Goal: Task Accomplishment & Management: Use online tool/utility

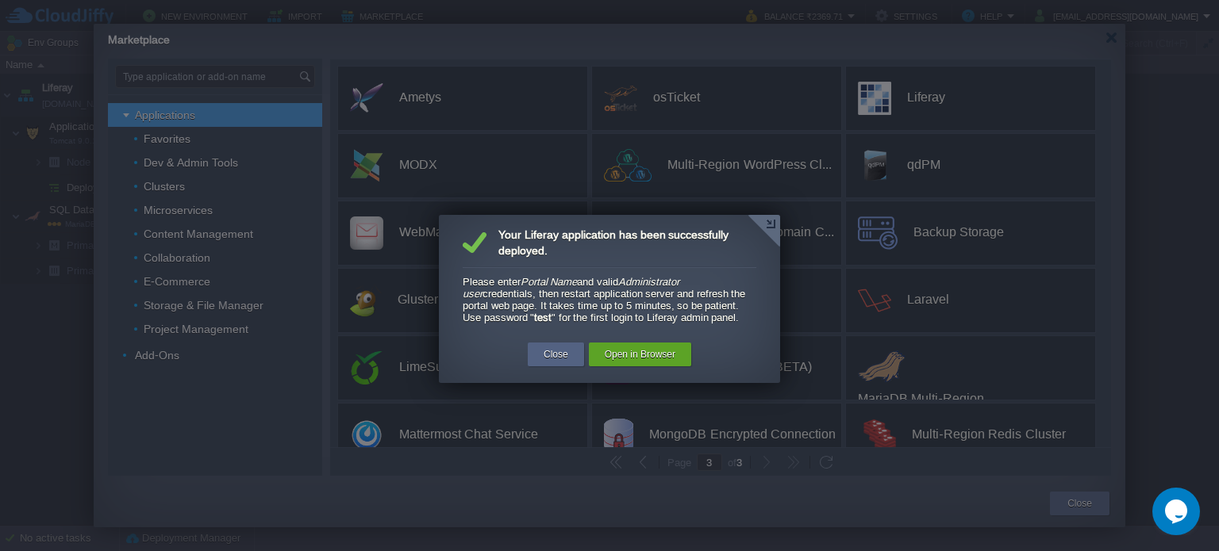
click at [554, 282] on em "Portal Name" at bounding box center [549, 282] width 57 height 12
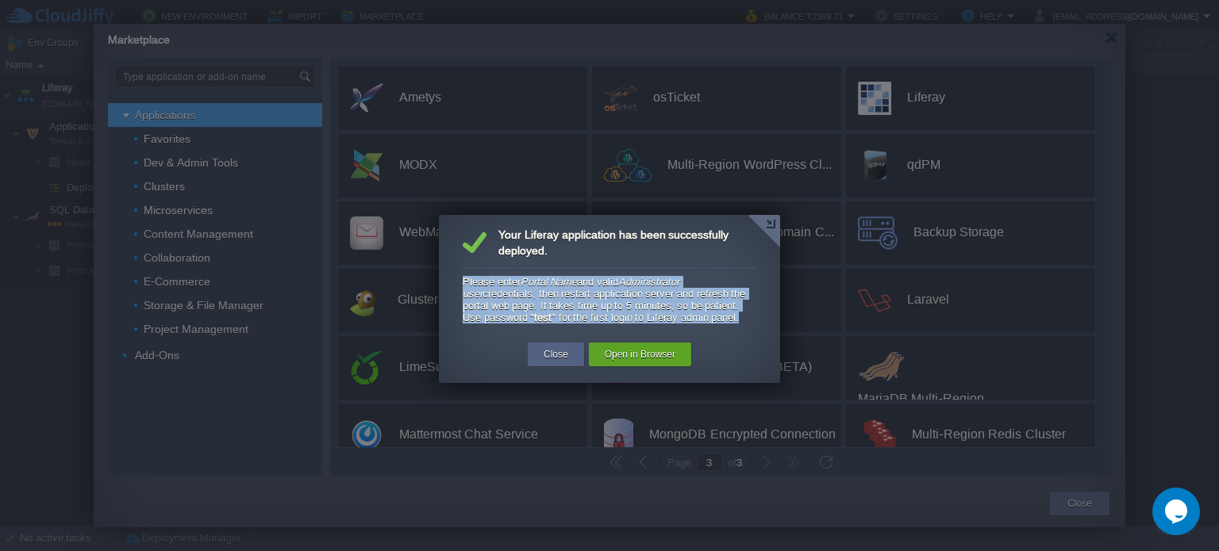
click at [552, 297] on div "Please enter Portal Name and valid Administrator user credentials, then restart…" at bounding box center [610, 300] width 294 height 48
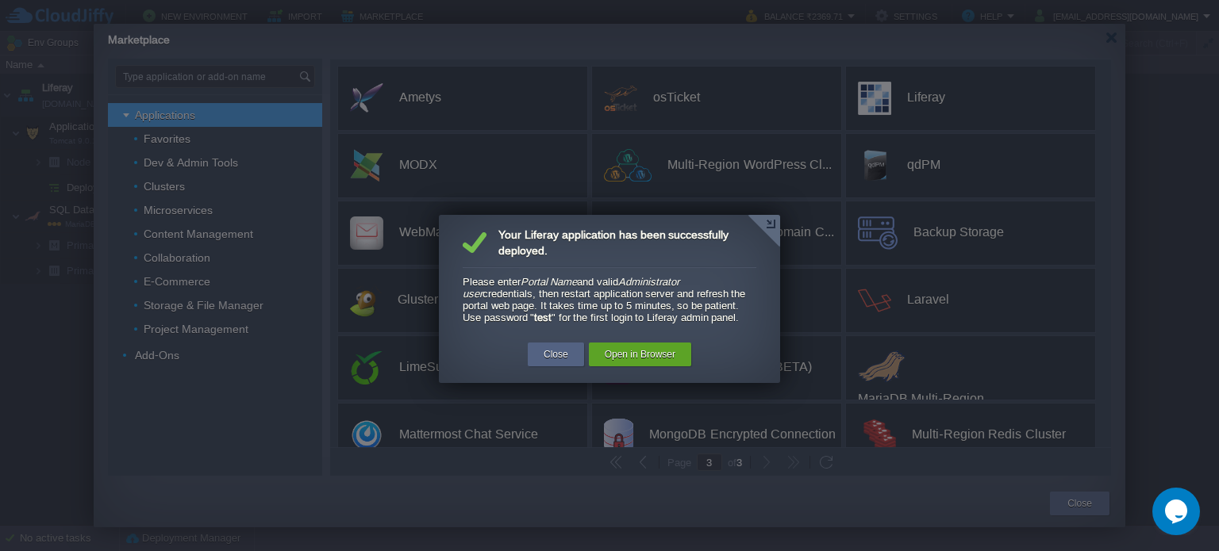
click at [536, 319] on strong "test" at bounding box center [542, 318] width 17 height 12
click at [572, 361] on div "Close" at bounding box center [556, 355] width 56 height 24
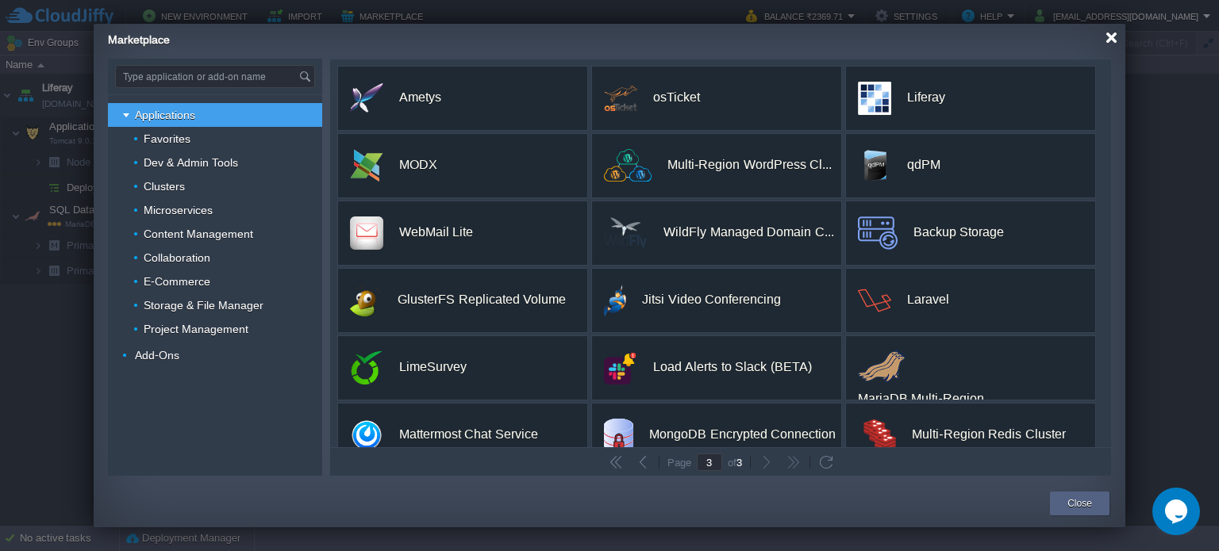
click at [1111, 37] on div at bounding box center [1111, 38] width 12 height 12
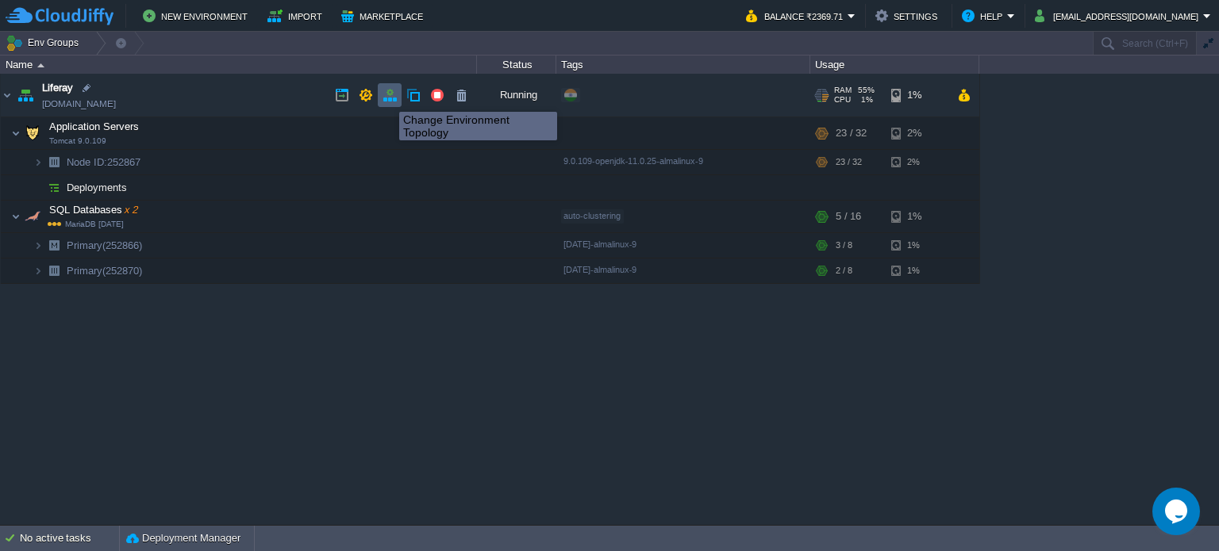
click at [393, 98] on button "button" at bounding box center [389, 95] width 14 height 14
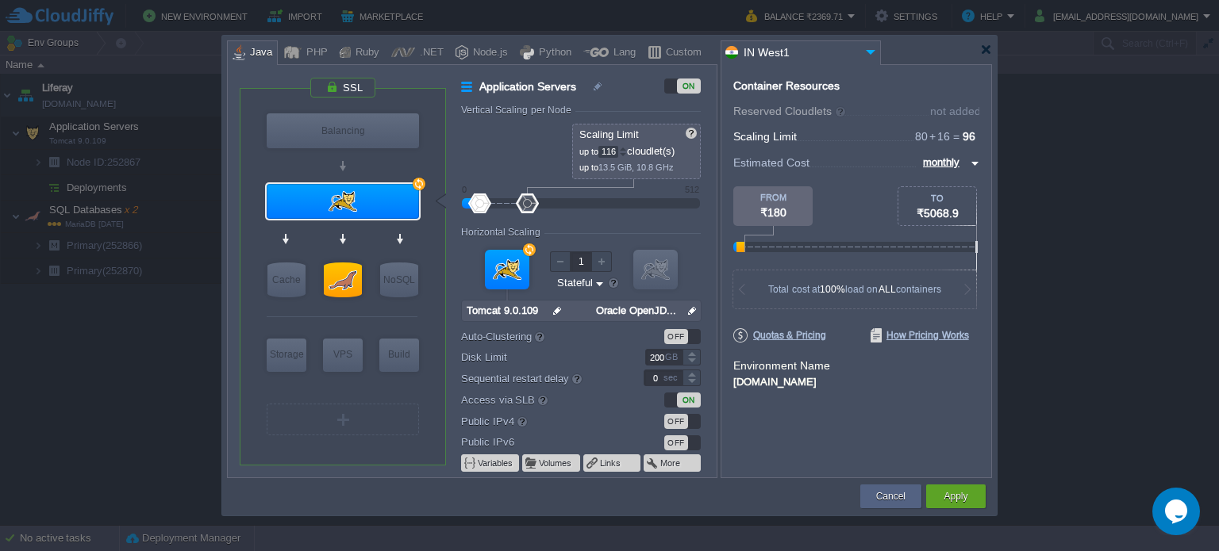
type input "124"
drag, startPoint x: 501, startPoint y: 204, endPoint x: 533, endPoint y: 204, distance: 32.5
click at [533, 204] on div at bounding box center [532, 204] width 23 height 20
click at [949, 501] on button "Apply" at bounding box center [955, 497] width 24 height 16
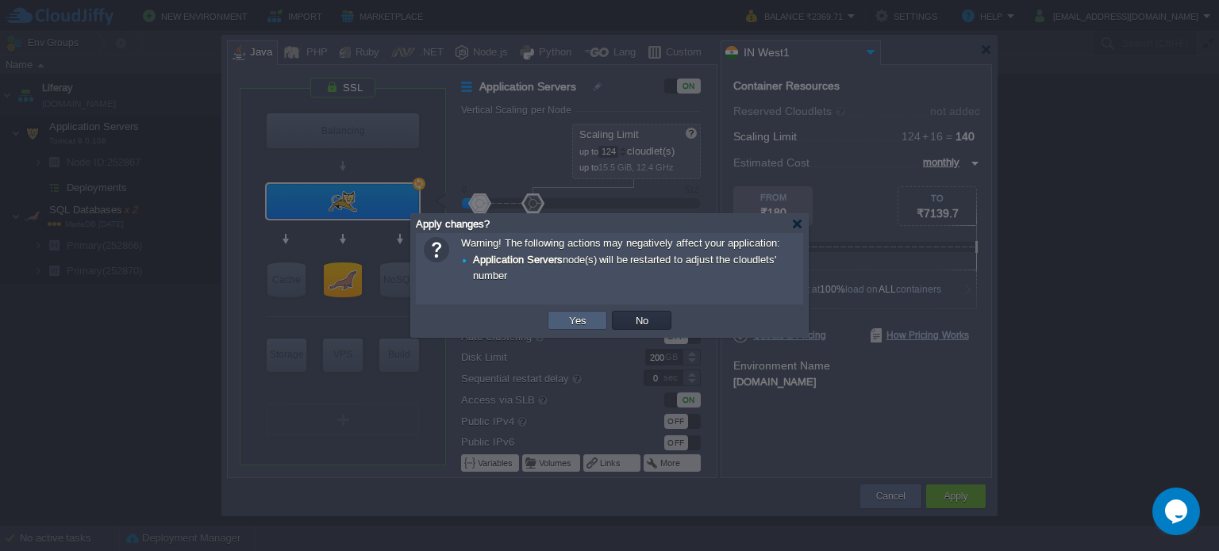
click at [592, 317] on td "Yes" at bounding box center [578, 320] width 60 height 19
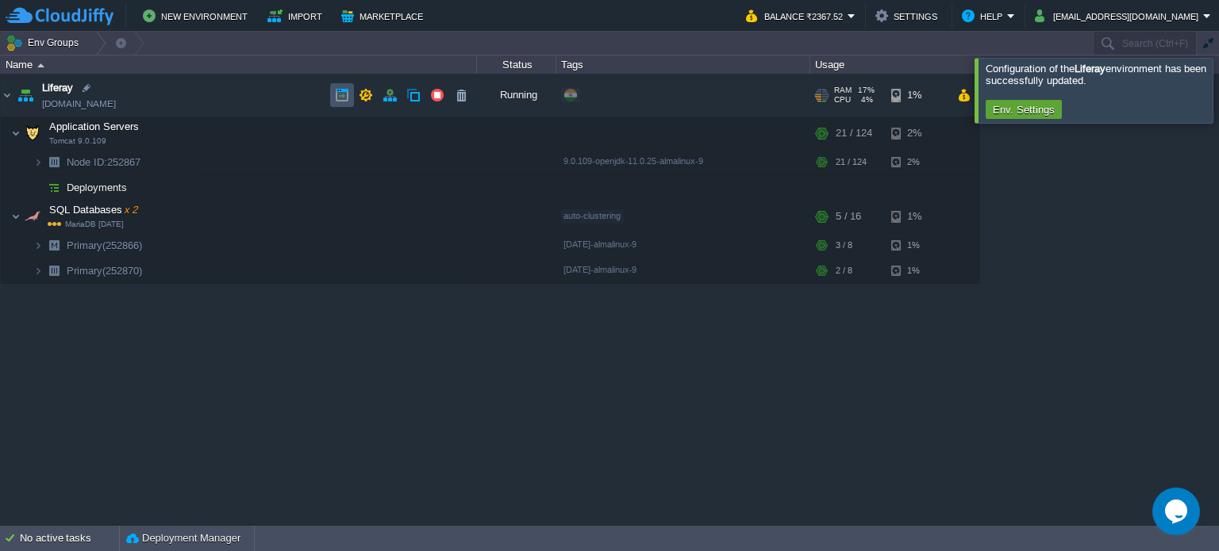
click at [343, 98] on button "button" at bounding box center [342, 95] width 14 height 14
click at [213, 96] on td "Liferay [DOMAIN_NAME]" at bounding box center [239, 96] width 476 height 44
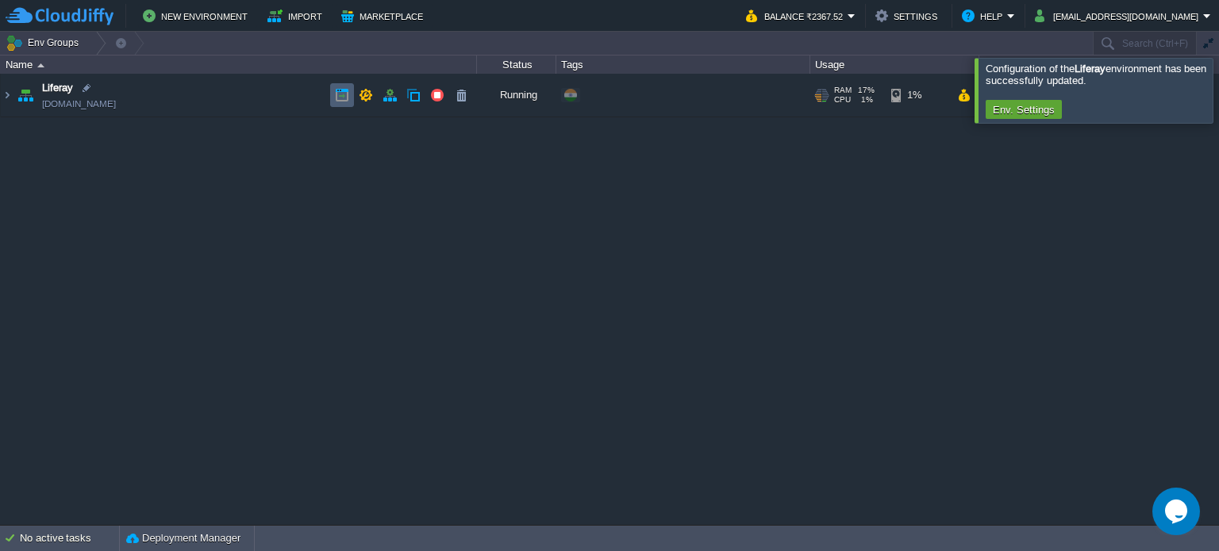
click at [335, 101] on button "button" at bounding box center [342, 95] width 14 height 14
click at [1218, 88] on div at bounding box center [1238, 90] width 0 height 64
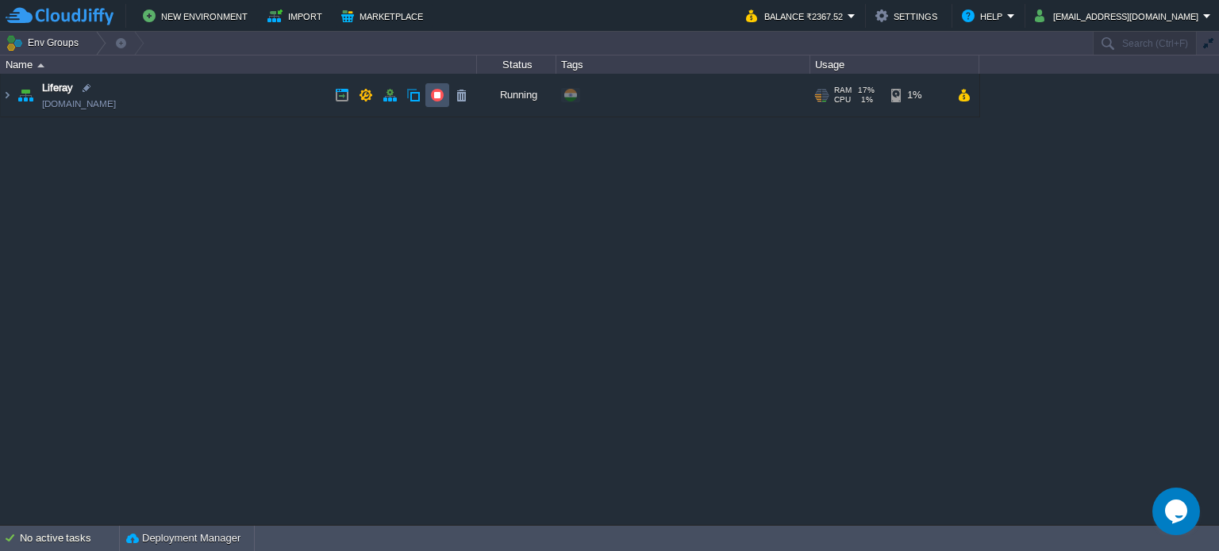
click at [436, 97] on button "button" at bounding box center [437, 95] width 14 height 14
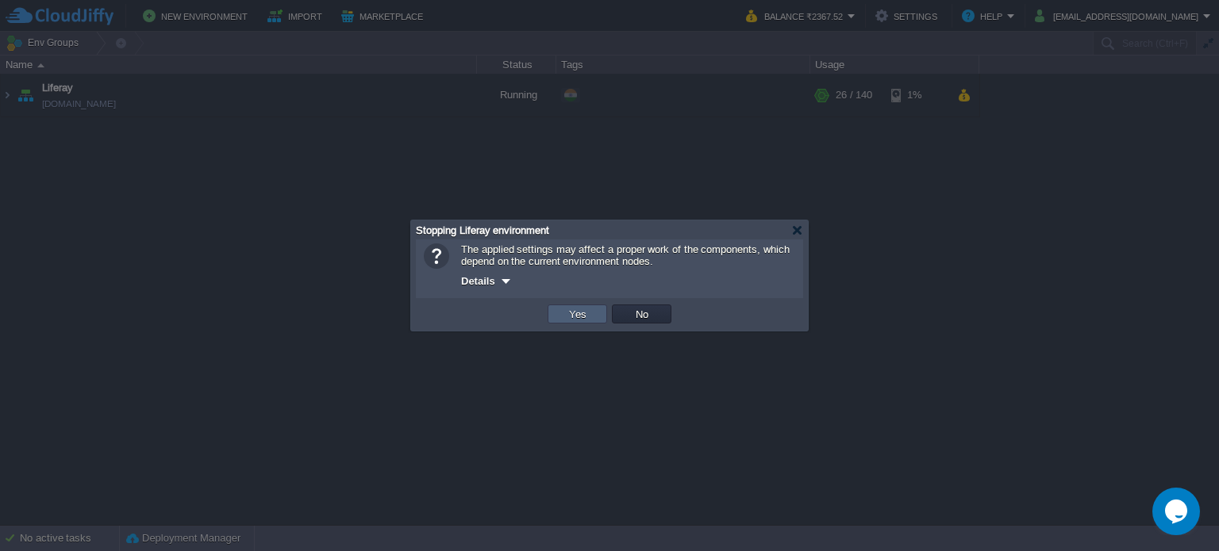
click at [598, 313] on td "Yes" at bounding box center [578, 314] width 60 height 19
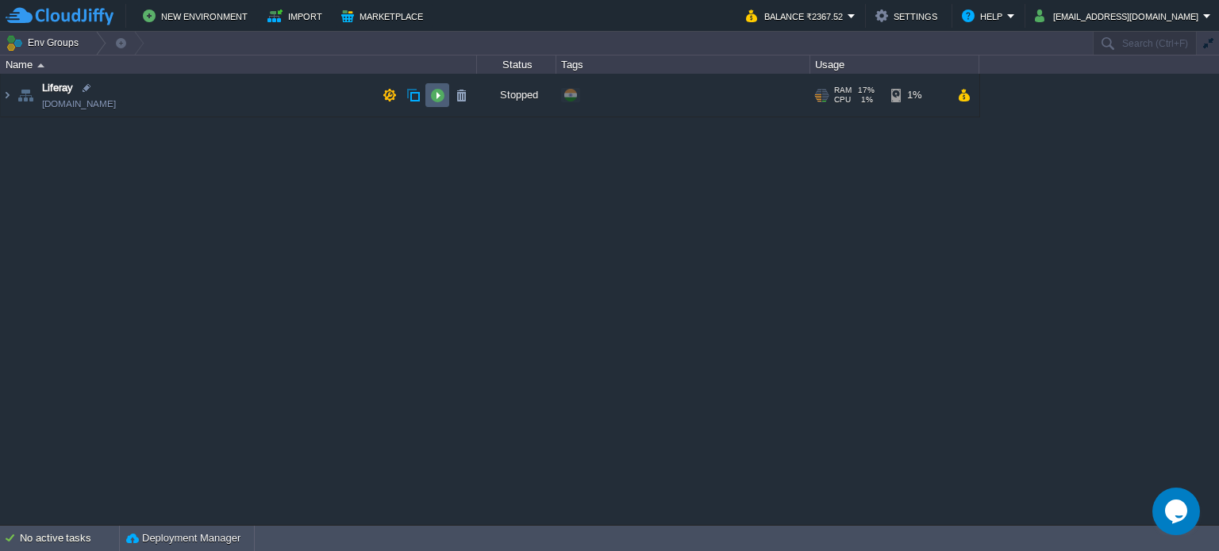
click at [436, 98] on button "button" at bounding box center [437, 95] width 14 height 14
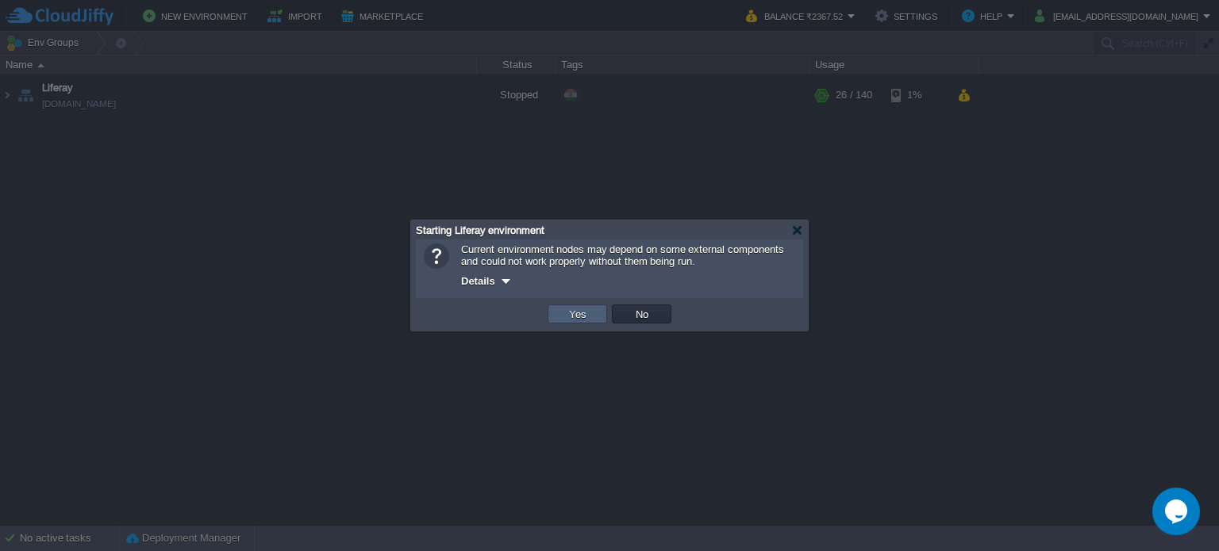
click at [590, 320] on td "Yes" at bounding box center [578, 314] width 60 height 19
